Goal: Find contact information: Obtain details needed to contact an individual or organization

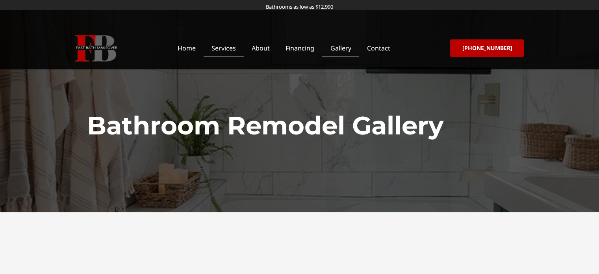
click at [238, 48] on link "Services" at bounding box center [224, 48] width 40 height 18
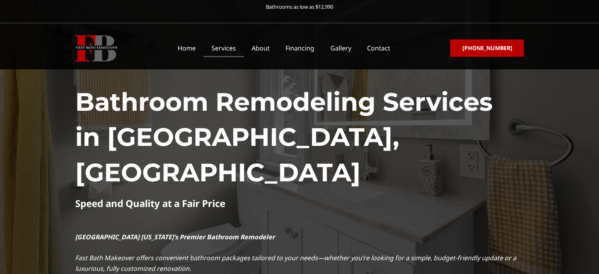
scroll to position [52, 0]
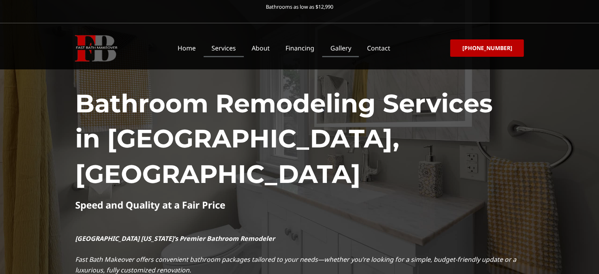
click at [342, 50] on link "Gallery" at bounding box center [340, 48] width 37 height 18
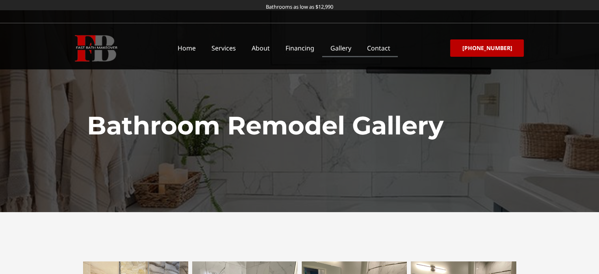
click at [389, 48] on link "Contact" at bounding box center [378, 48] width 39 height 18
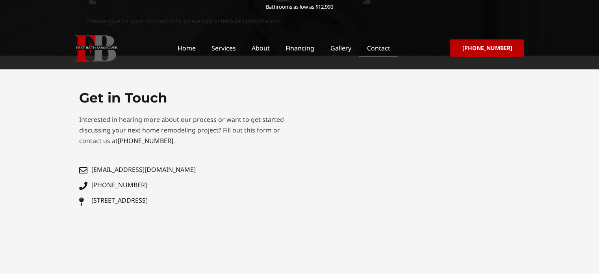
scroll to position [157, 0]
drag, startPoint x: 91, startPoint y: 169, endPoint x: 202, endPoint y: 176, distance: 110.8
drag, startPoint x: 202, startPoint y: 176, endPoint x: 143, endPoint y: 181, distance: 58.8
click at [143, 181] on link "[PHONE_NUMBER]" at bounding box center [187, 183] width 216 height 11
click at [164, 165] on span "admin@fastbathmakeover.com" at bounding box center [142, 168] width 106 height 11
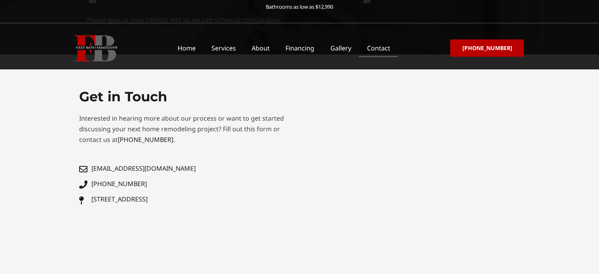
click at [136, 212] on div "Get in Touch Interested in hearing more about our process or want to get starte…" at bounding box center [187, 217] width 224 height 267
click at [345, 47] on link "Gallery" at bounding box center [340, 48] width 37 height 18
